Goal: Task Accomplishment & Management: Use online tool/utility

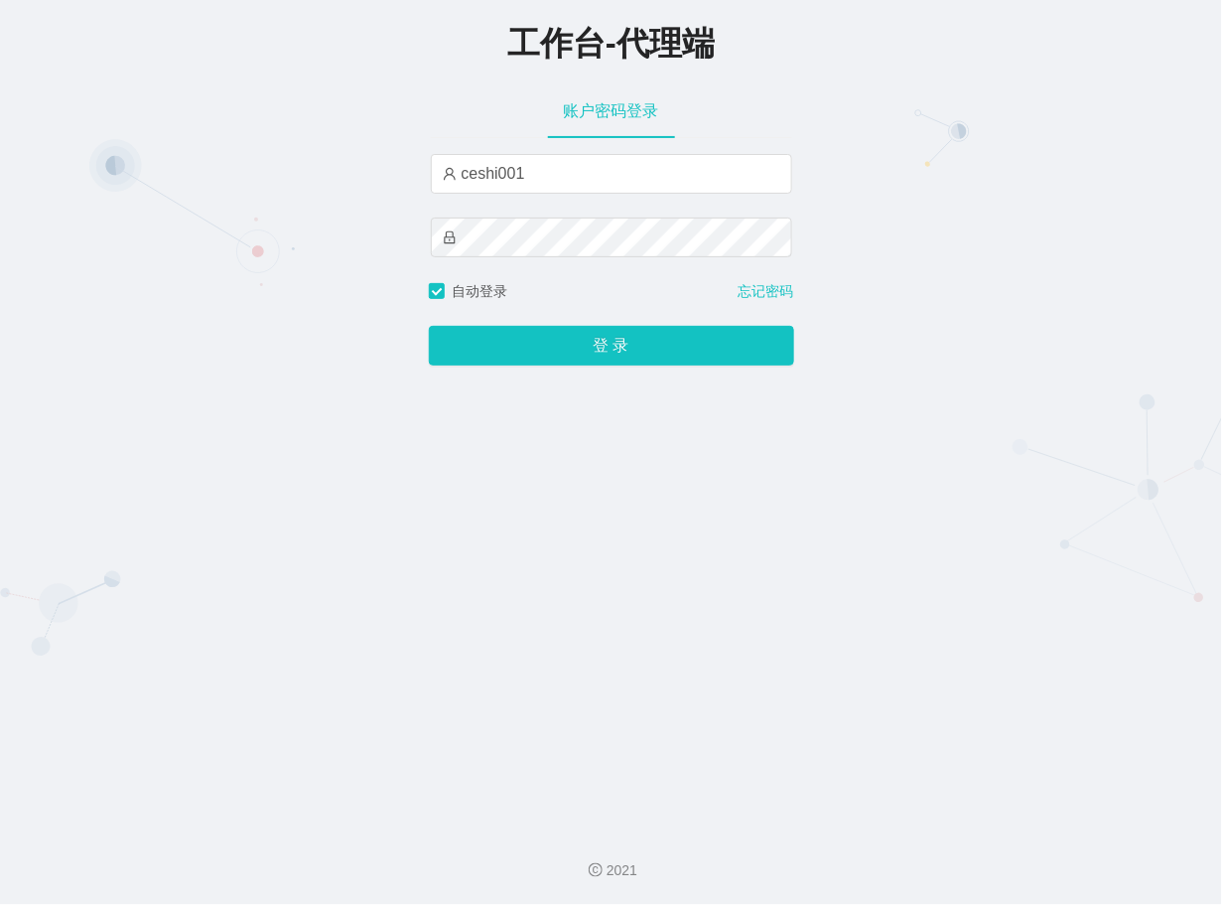
drag, startPoint x: 556, startPoint y: 177, endPoint x: 366, endPoint y: 128, distance: 195.8
click at [366, 128] on div "工作台-代理端 账户密码登录 ceshi001 自动登录 忘记密码 登 录" at bounding box center [611, 406] width 1222 height 812
type input "jiushun01"
click at [429, 326] on button "登 录" at bounding box center [611, 346] width 365 height 40
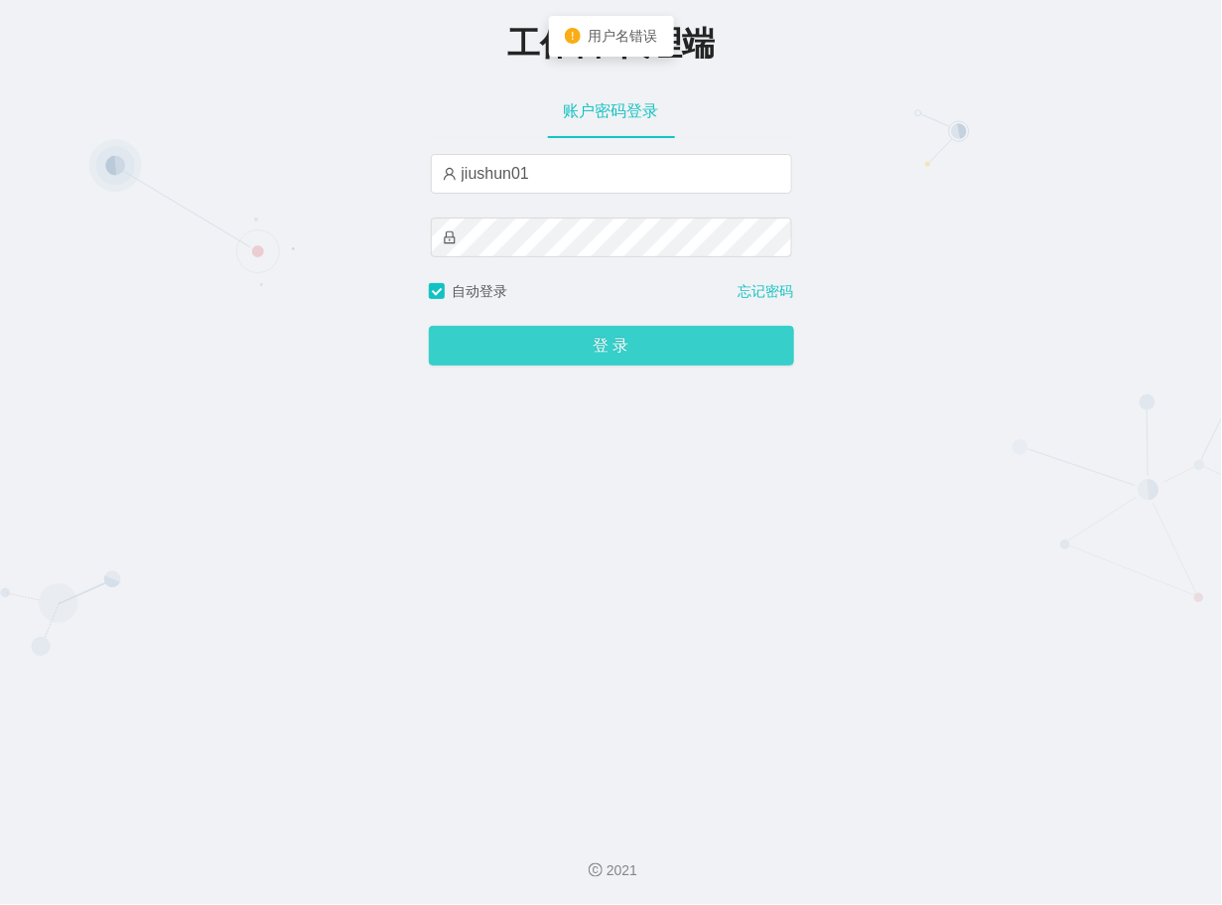
click at [572, 339] on button "登 录" at bounding box center [611, 346] width 365 height 40
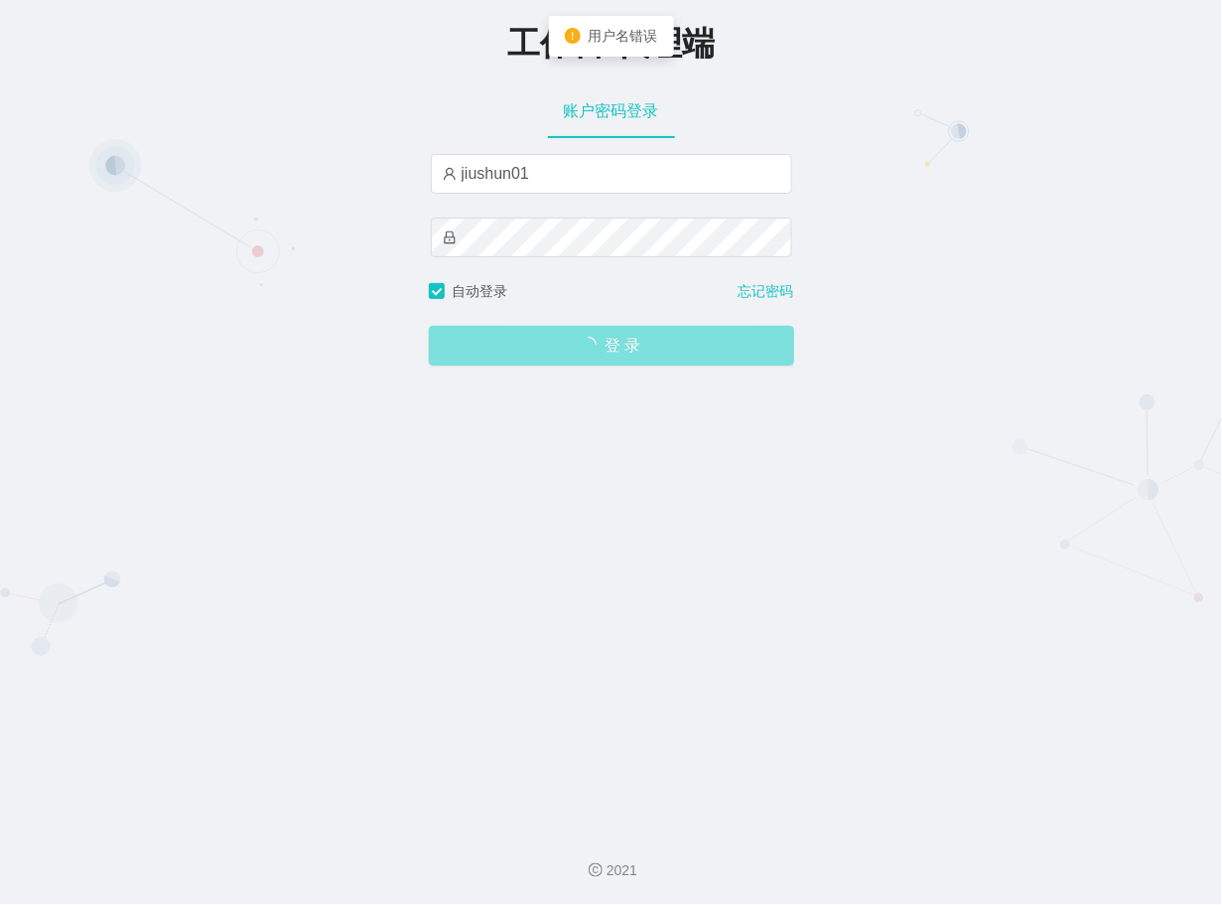
click at [572, 339] on button "登 录" at bounding box center [611, 346] width 365 height 40
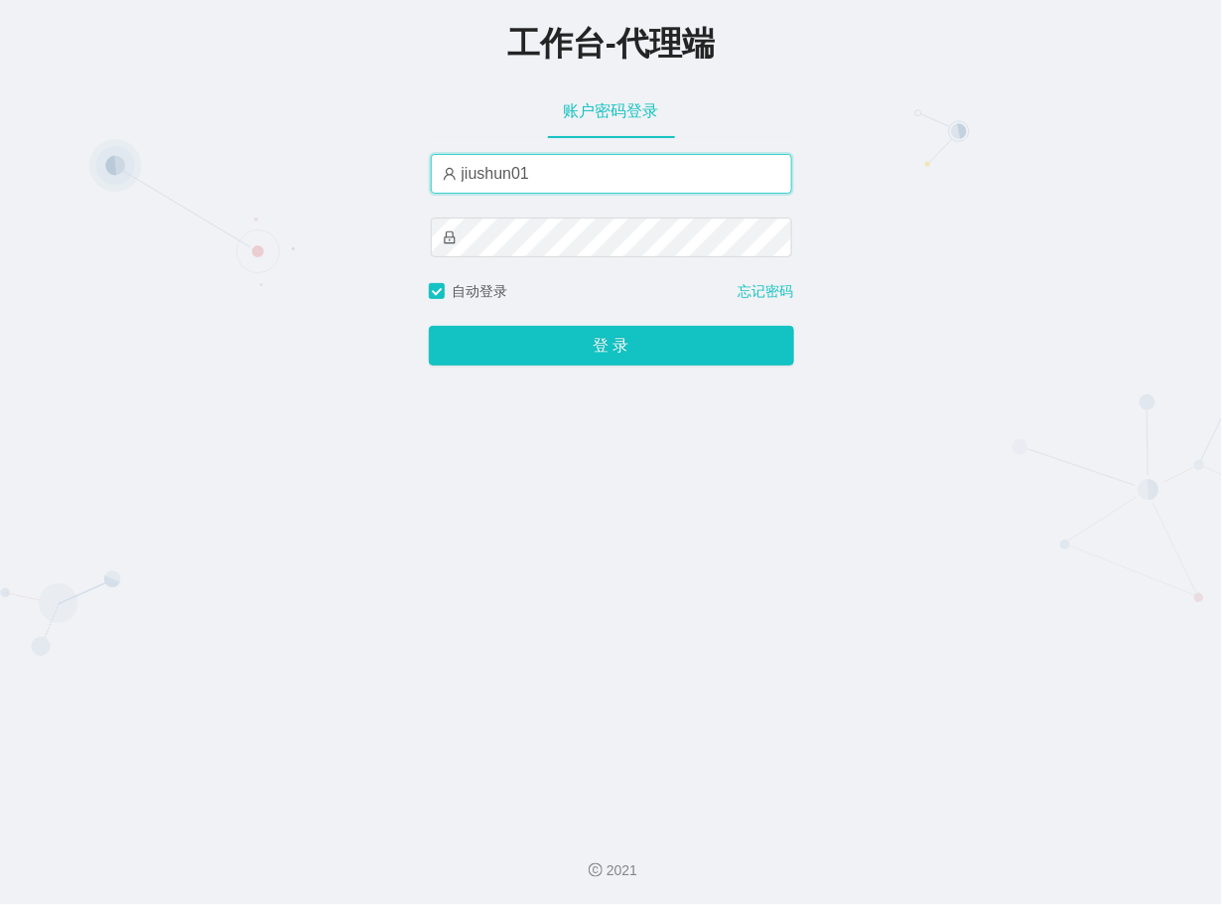
drag, startPoint x: 557, startPoint y: 171, endPoint x: 409, endPoint y: 185, distance: 148.6
click at [409, 185] on div "工作台-代理端 账户密码登录 jiushun01 自动登录 忘记密码 登 录" at bounding box center [611, 406] width 1222 height 812
type input "xiaowei01"
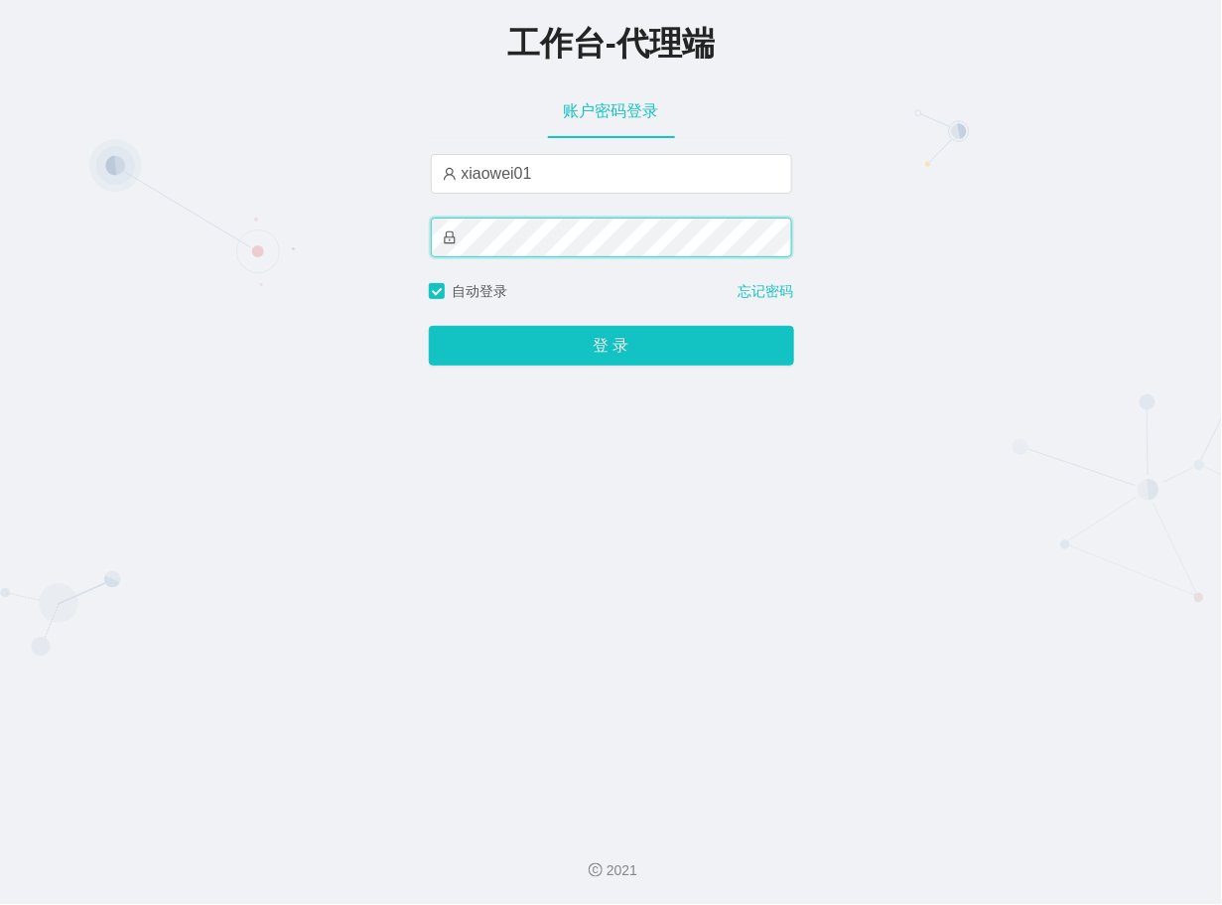
click at [429, 326] on button "登 录" at bounding box center [611, 346] width 365 height 40
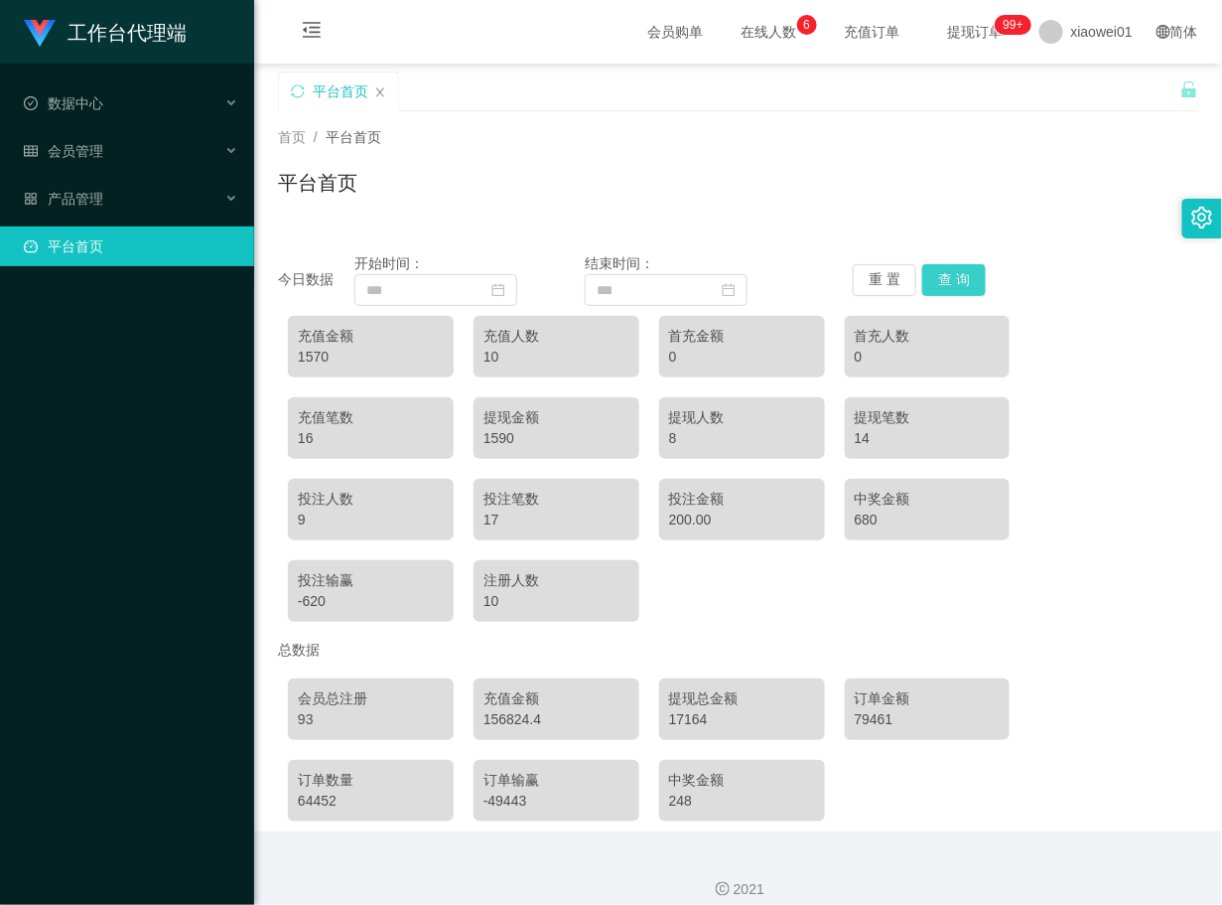
click at [938, 268] on button "查 询" at bounding box center [954, 280] width 64 height 32
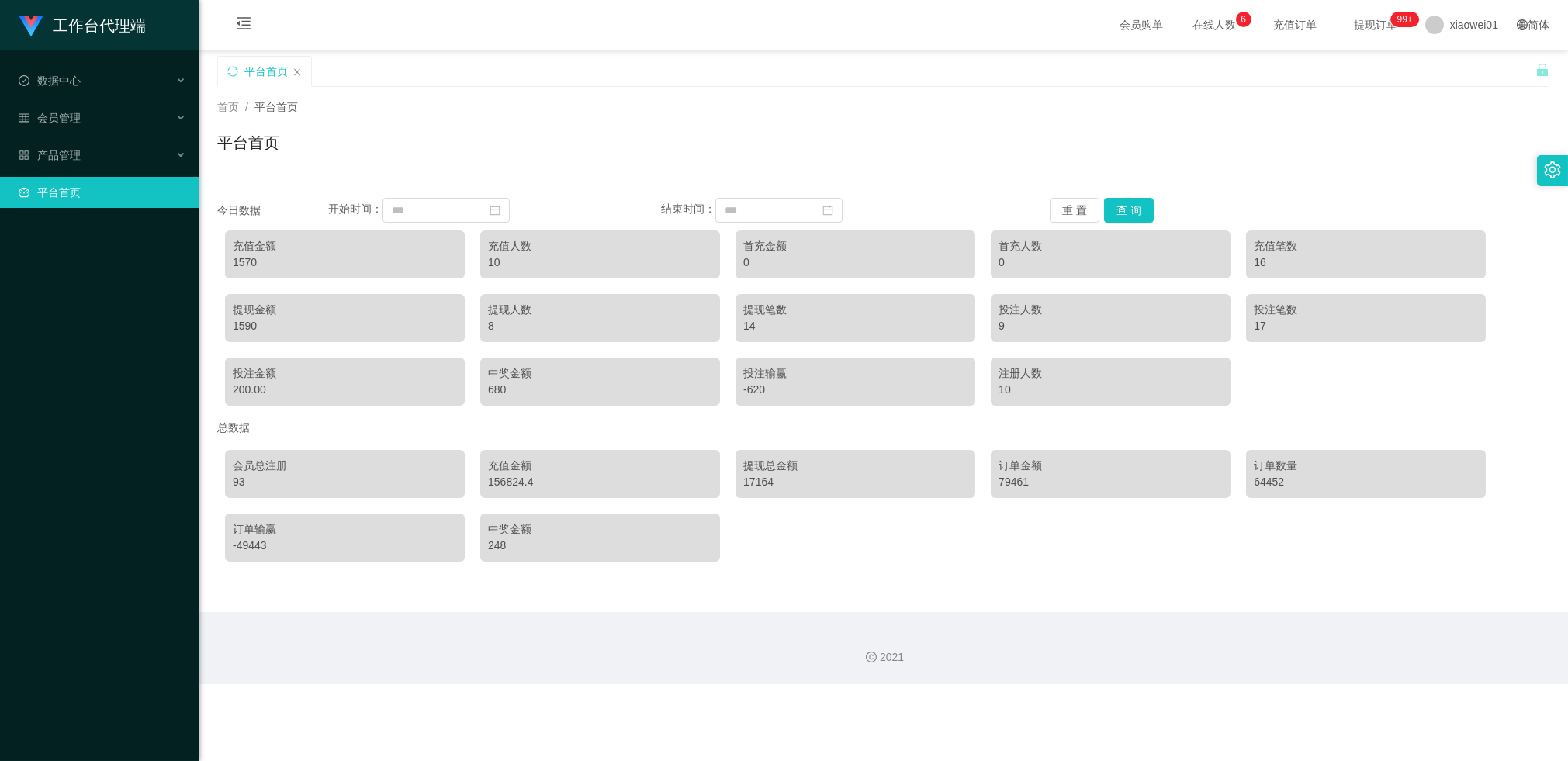
click at [53, 184] on link "平台首页" at bounding box center [102, 192] width 167 height 31
click at [62, 161] on span "产品管理" at bounding box center [49, 155] width 62 height 13
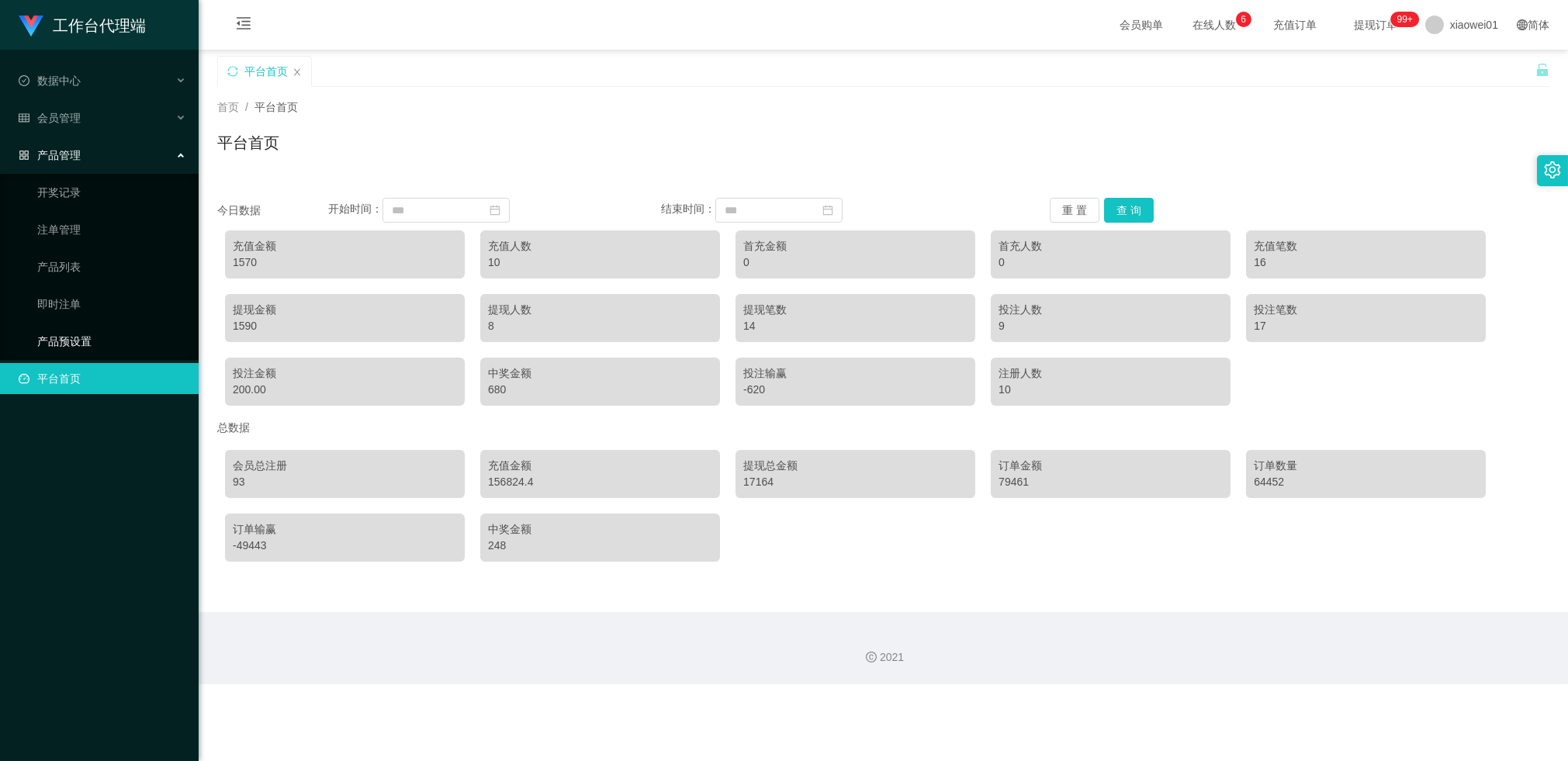
click at [63, 340] on link "产品预设置" at bounding box center [112, 341] width 149 height 31
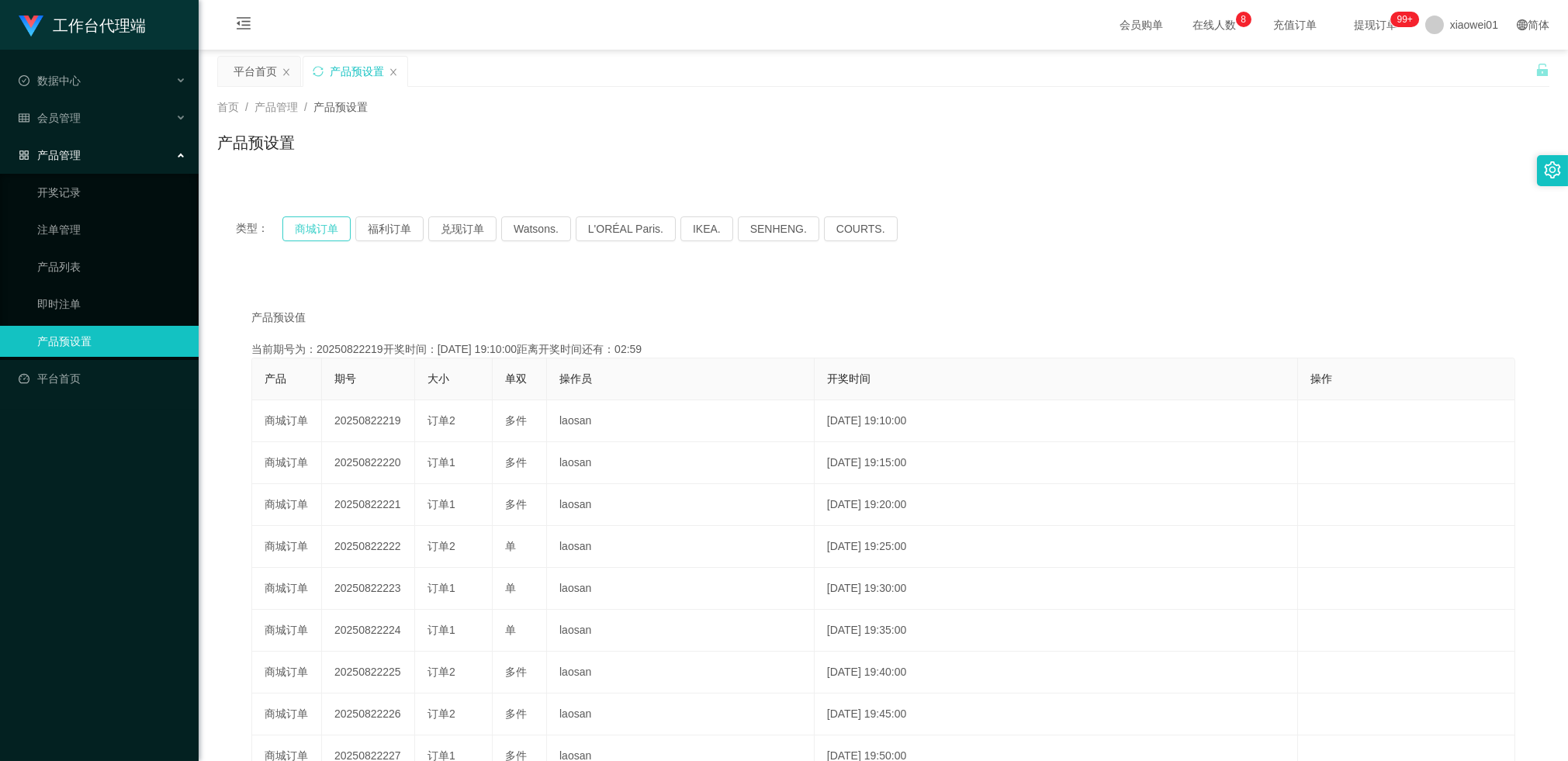
click at [317, 223] on button "商城订单" at bounding box center [316, 229] width 68 height 25
type button "k3wph"
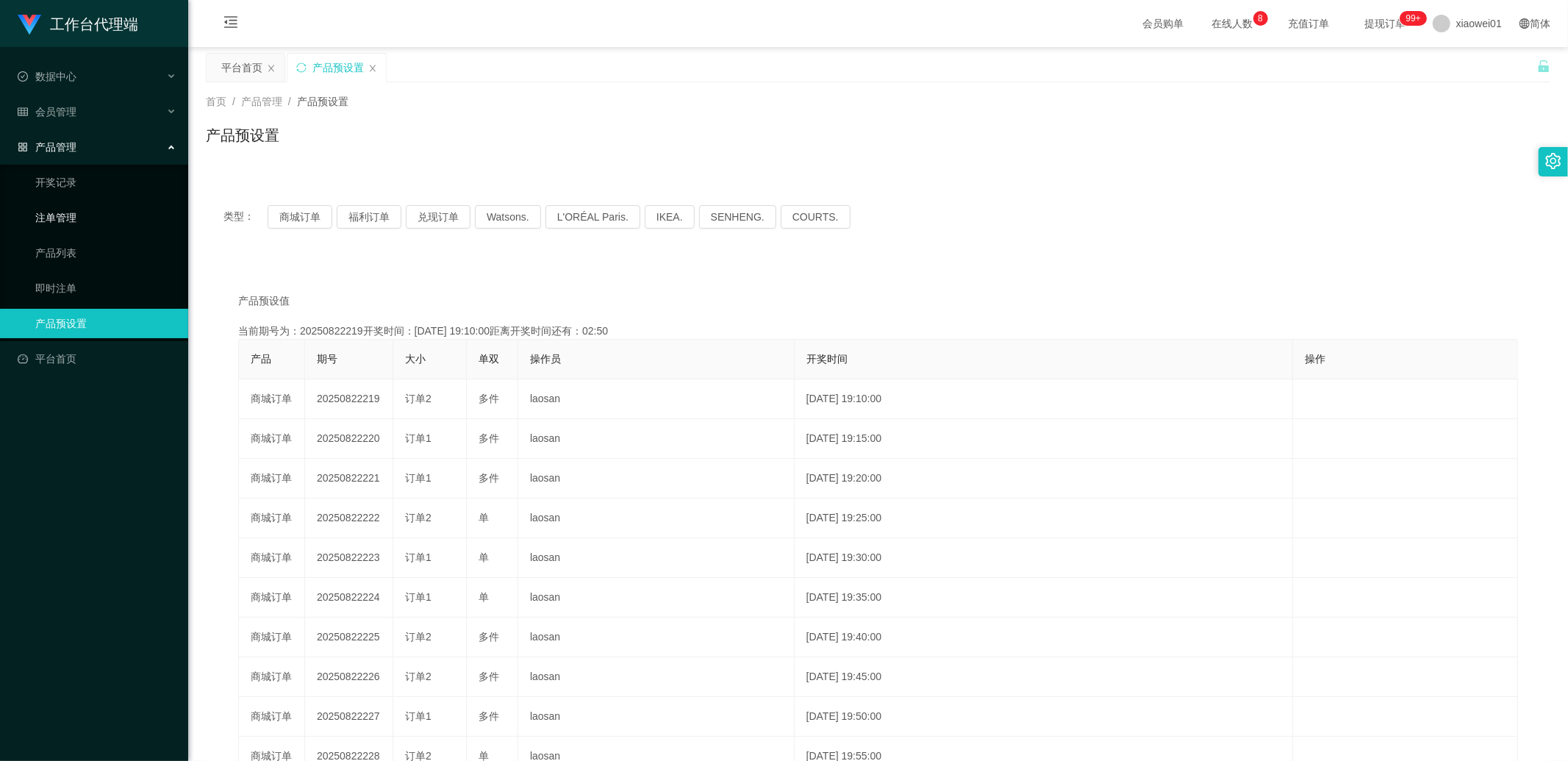
click at [81, 218] on link "注单管理" at bounding box center [106, 218] width 141 height 30
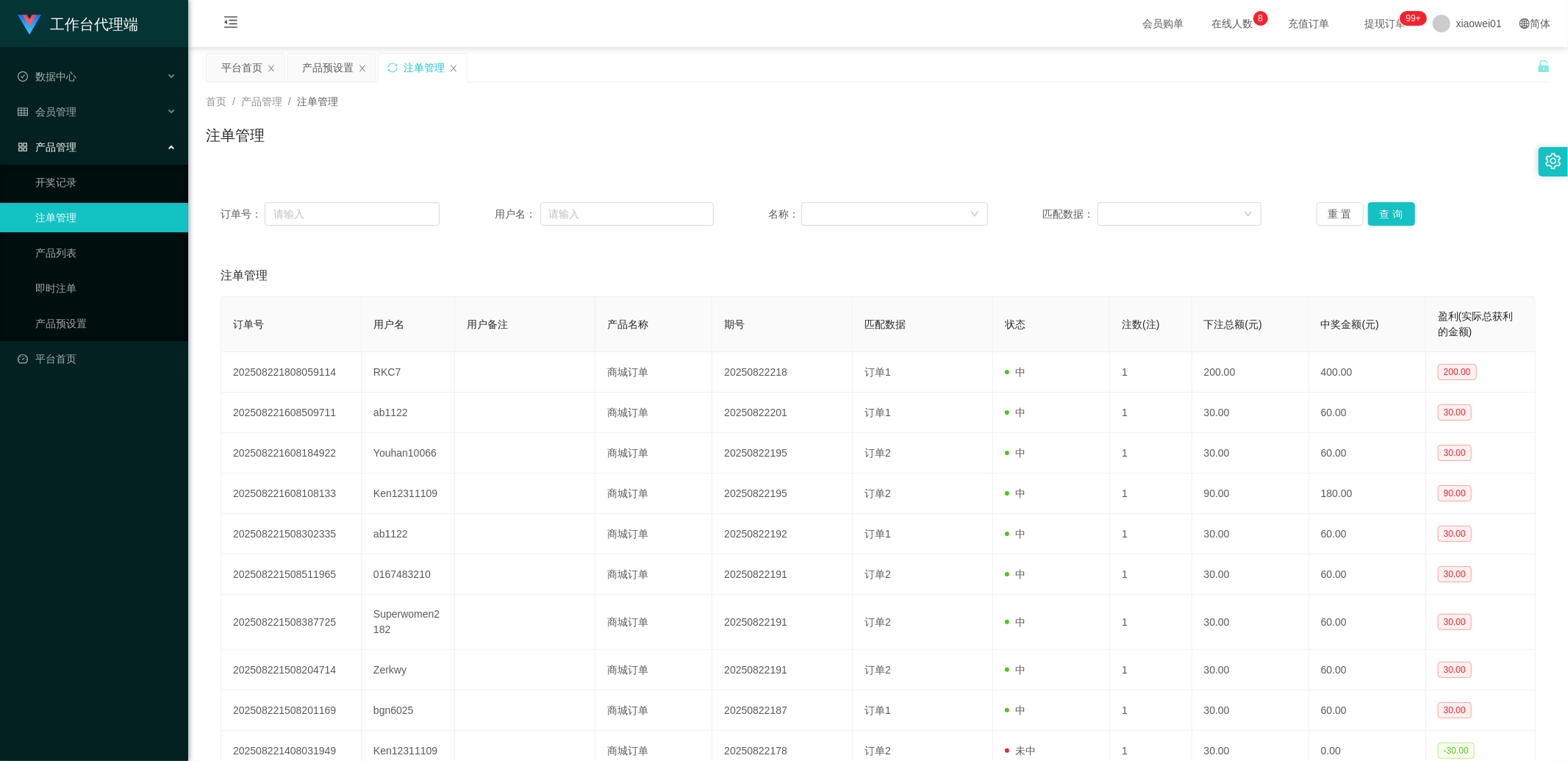
click at [904, 208] on div "重 置 查 询" at bounding box center [1426, 214] width 219 height 24
click at [904, 224] on button "查 询" at bounding box center [1392, 214] width 47 height 24
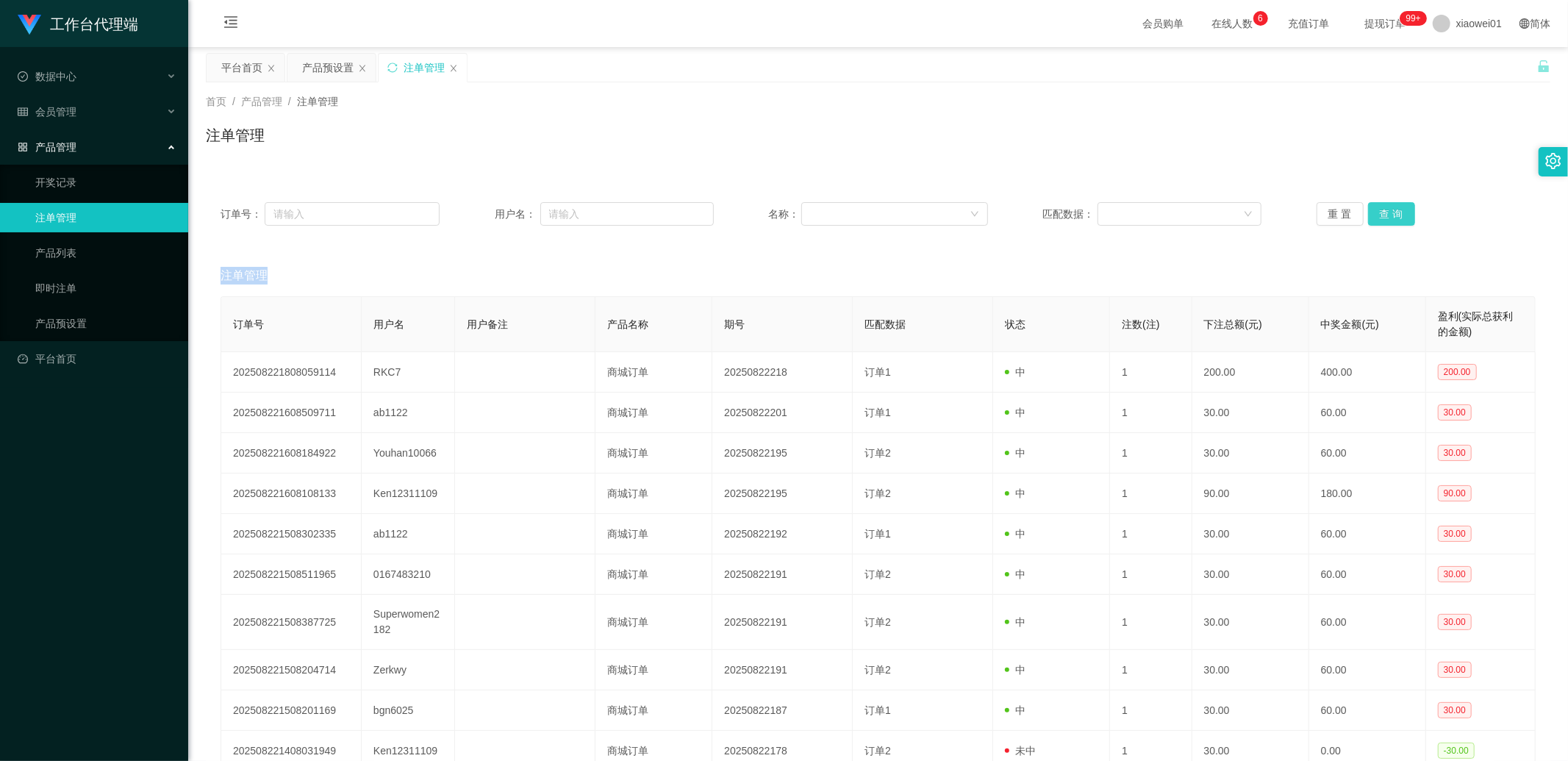
click at [904, 224] on div "重 置 查 询" at bounding box center [1426, 214] width 219 height 24
click at [904, 224] on button "查 询" at bounding box center [1392, 214] width 47 height 24
click at [904, 224] on div "重 置 查 询" at bounding box center [1426, 214] width 219 height 24
click at [904, 224] on button "查 询" at bounding box center [1392, 214] width 47 height 24
click at [904, 224] on div "重 置 查 询" at bounding box center [1426, 214] width 219 height 24
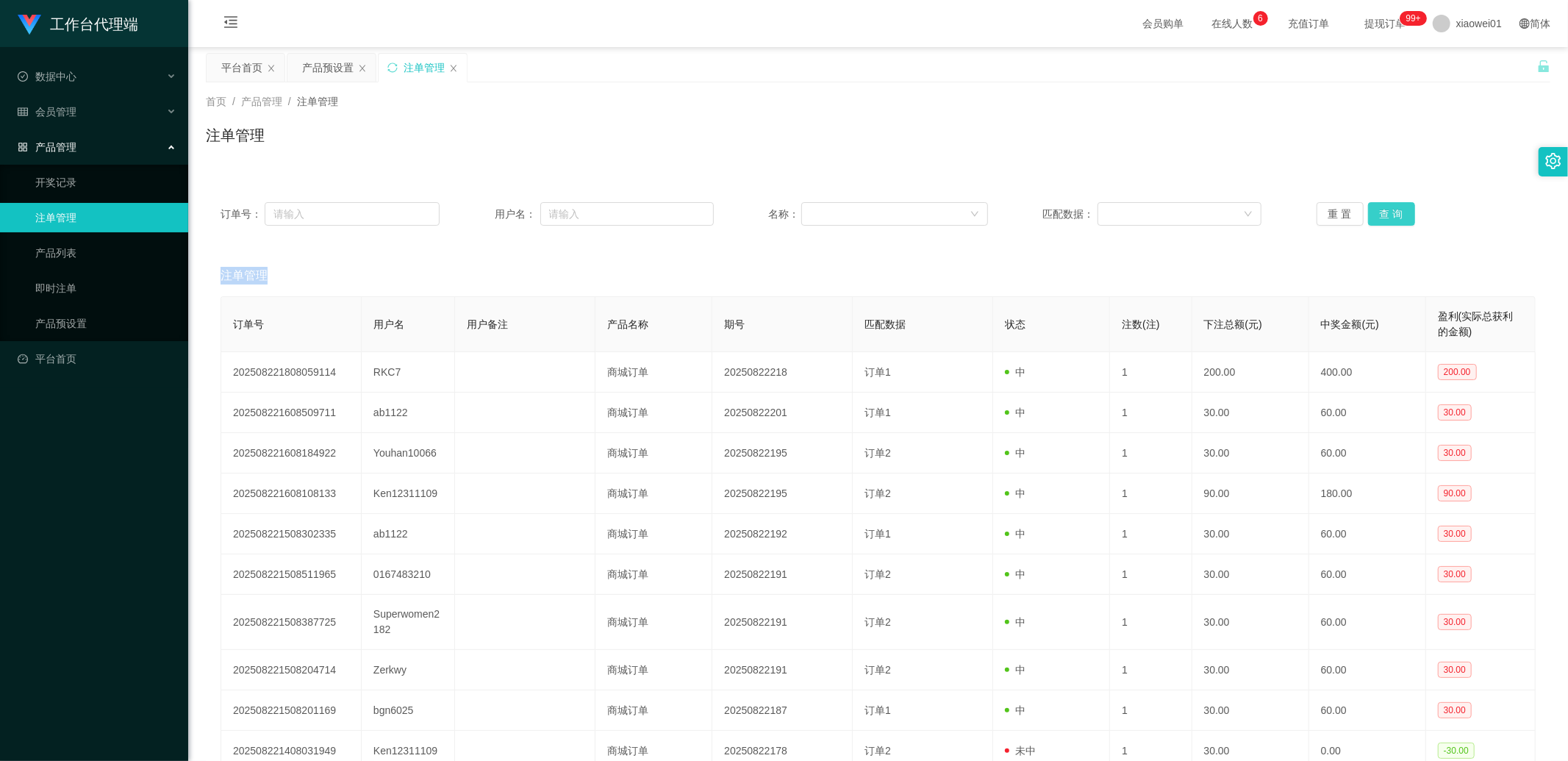
click at [904, 224] on button "查 询" at bounding box center [1392, 214] width 47 height 24
